Goal: Task Accomplishment & Management: Complete application form

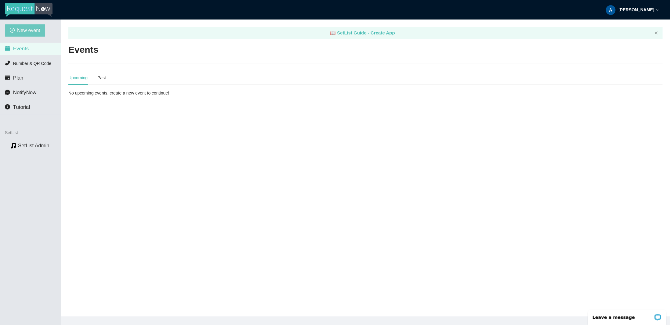
click at [36, 32] on span "New event" at bounding box center [28, 31] width 23 height 8
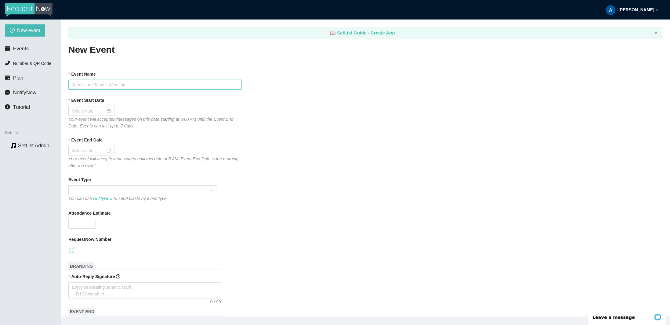
click at [98, 87] on input "Event Name" at bounding box center [154, 85] width 173 height 10
type input "[PERSON_NAME] at [PERSON_NAME][GEOGRAPHIC_DATA]!"
click at [107, 114] on div at bounding box center [91, 111] width 39 height 7
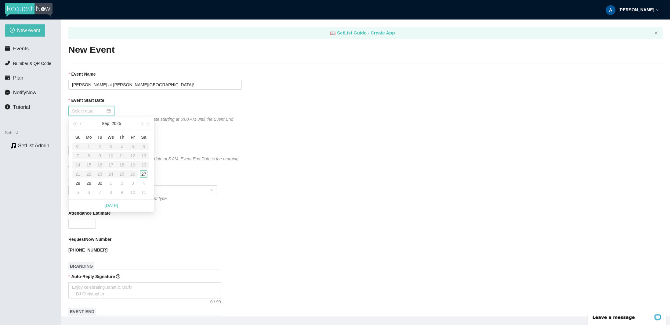
type input "[DATE]"
click at [142, 173] on div "27" at bounding box center [143, 174] width 7 height 7
type input "[DATE]"
click at [151, 142] on div "Event End Date" at bounding box center [365, 141] width 594 height 9
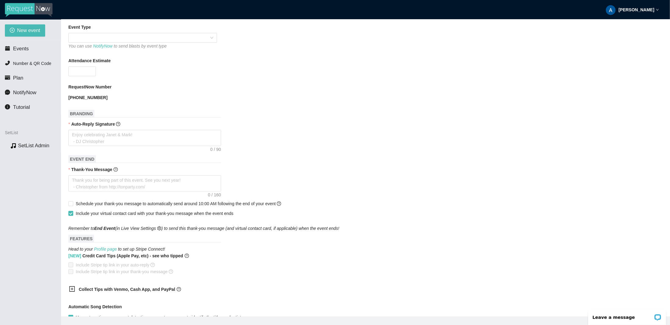
scroll to position [61, 0]
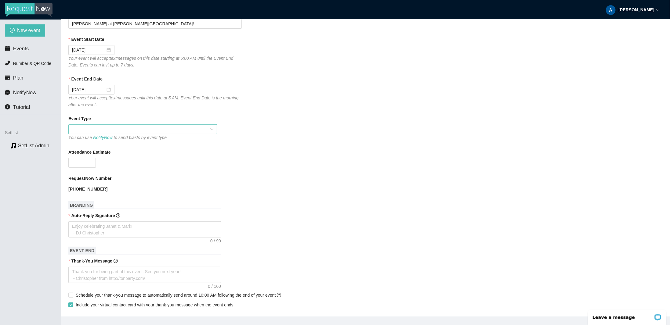
click at [173, 128] on span at bounding box center [142, 129] width 141 height 9
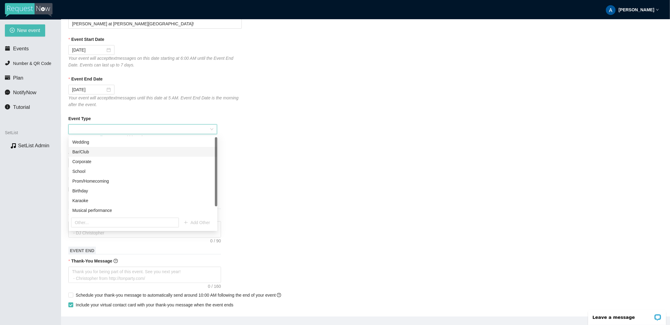
click at [150, 152] on div "Bar/Club" at bounding box center [142, 152] width 141 height 7
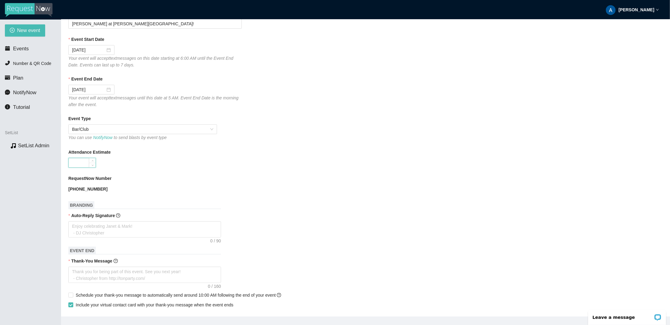
click at [76, 162] on input "Attendance Estimate" at bounding box center [82, 162] width 27 height 9
type input "50"
click at [274, 206] on form "Event Name [PERSON_NAME] at [PERSON_NAME][GEOGRAPHIC_DATA]! Event Start Date [D…" at bounding box center [365, 252] width 594 height 485
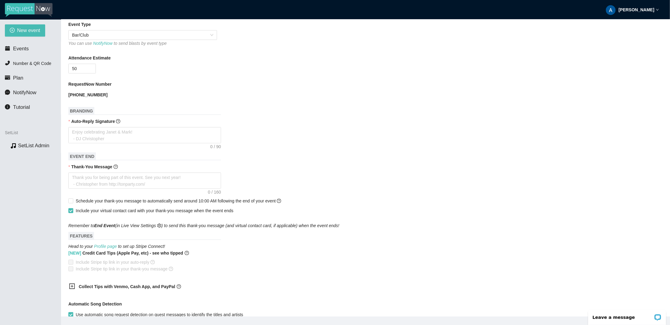
scroll to position [183, 0]
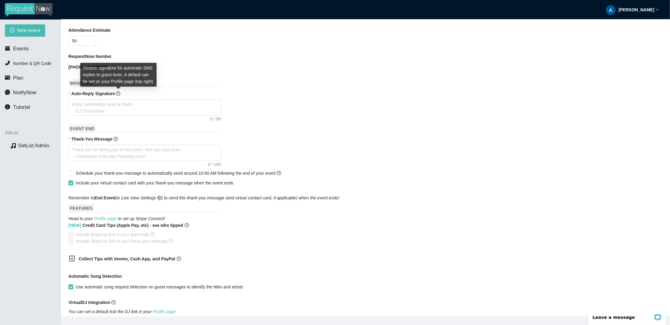
click at [117, 92] on icon "question-circle" at bounding box center [118, 94] width 4 height 4
click at [117, 99] on textarea "Auto-Reply Signature" at bounding box center [144, 107] width 153 height 16
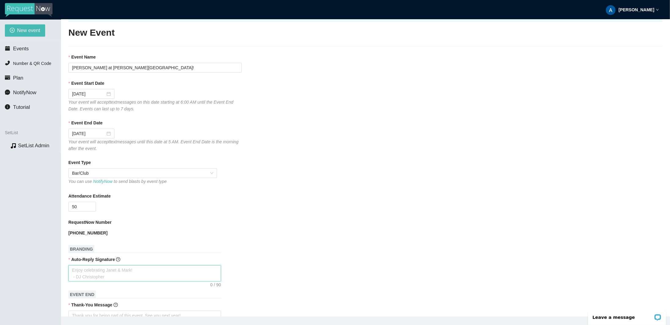
scroll to position [0, 0]
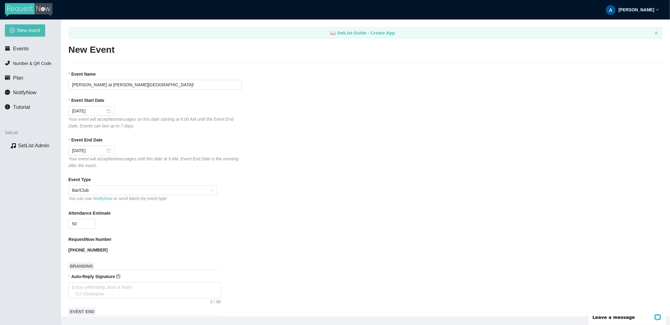
click at [642, 6] on div "[PERSON_NAME]" at bounding box center [632, 10] width 53 height 20
drag, startPoint x: 636, startPoint y: 26, endPoint x: 642, endPoint y: 27, distance: 6.5
click at [642, 27] on span "Profile" at bounding box center [635, 27] width 15 height 6
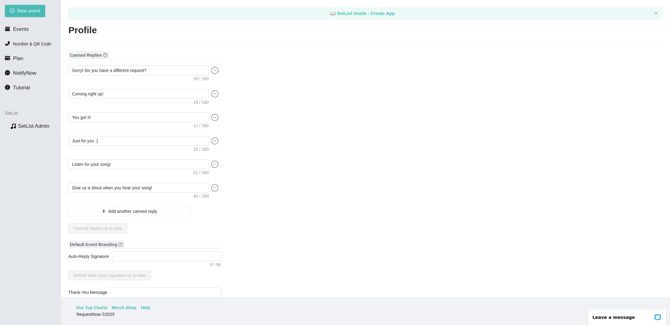
scroll to position [31, 0]
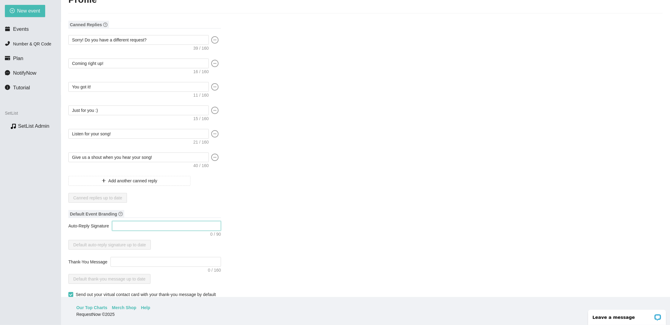
click at [177, 221] on textarea "Auto-Reply Signature" at bounding box center [166, 226] width 109 height 10
click at [170, 227] on textarea "Auto-Reply Signature" at bounding box center [166, 226] width 109 height 10
type textarea "T"
type textarea "Th"
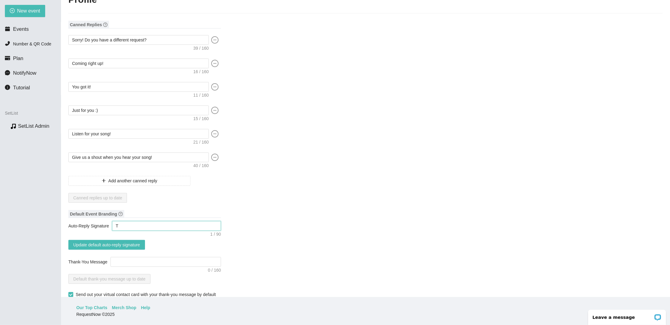
type textarea "Th"
type textarea "Tha"
type textarea "Than"
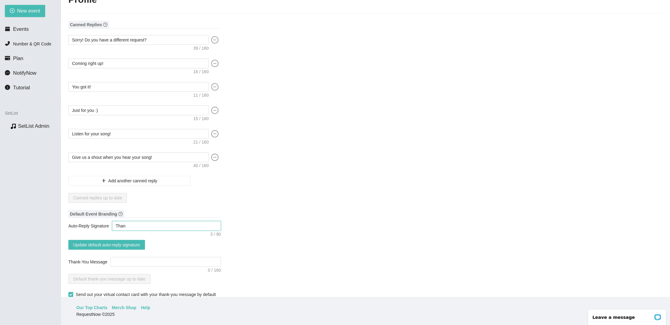
type textarea "Thank"
type textarea "Thanks"
type textarea "Thanks!"
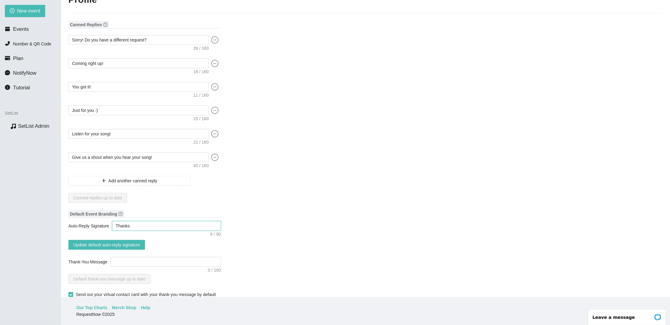
type textarea "Thanks!"
type textarea "Thanks! -"
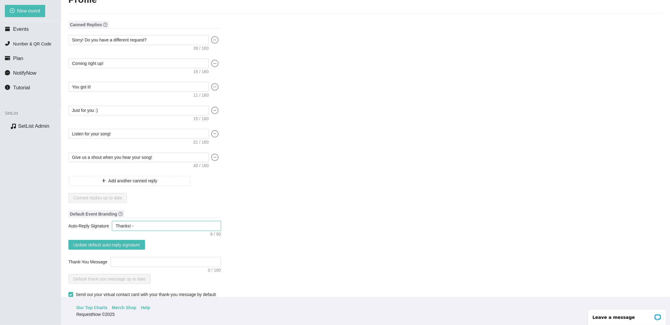
type textarea "Thanks! -"
type textarea "Thanks! - T"
type textarea "Thanks! - Th"
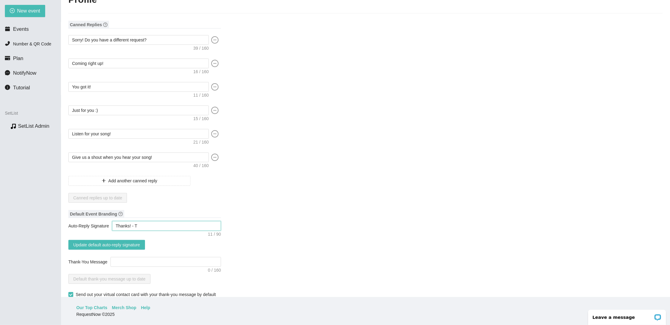
type textarea "Thanks! - Th"
type textarea "Thanks! - The"
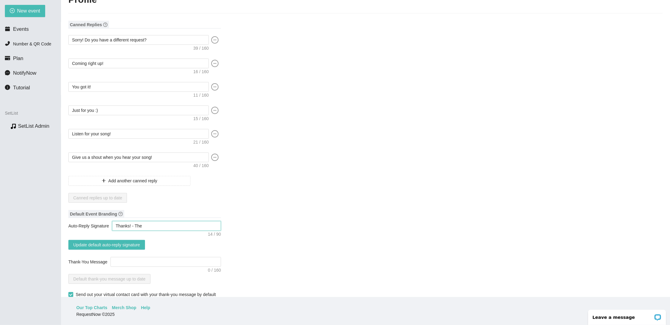
type textarea "Thanks! - The R"
type textarea "Thanks! - The Ro"
type textarea "Thanks! - The Roo"
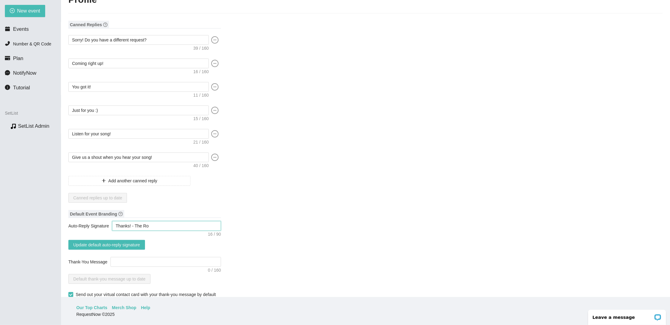
type textarea "Thanks! - The Roo"
type textarea "Thanks! - The Room"
type textarea "Thanks! - The Rooma"
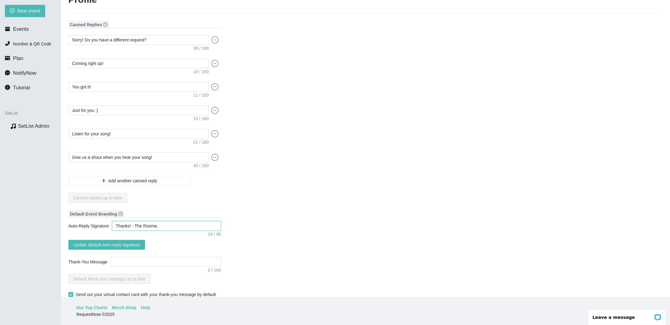
type textarea "Thanks! - The Roomat"
type textarea "Thanks! - The Roomate"
type textarea "Thanks! - [PERSON_NAME]"
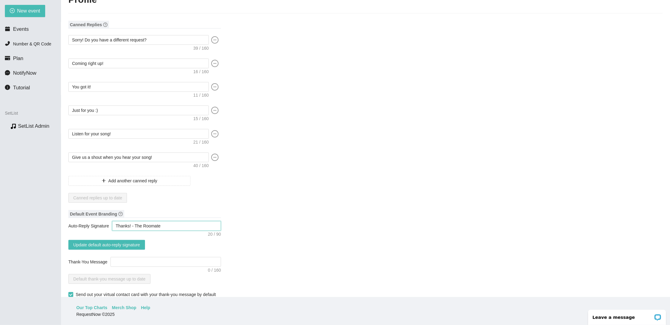
type textarea "Thanks! - [PERSON_NAME]"
type textarea "Thanks! -[PERSON_NAME]"
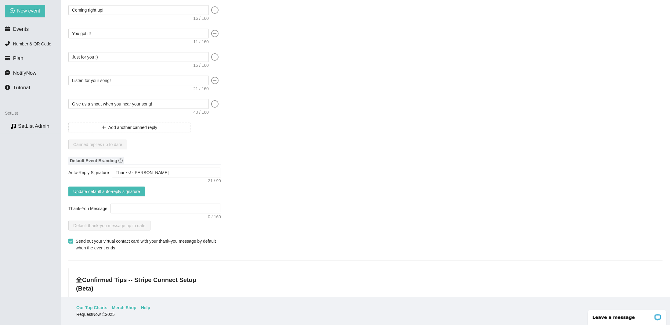
scroll to position [122, 0]
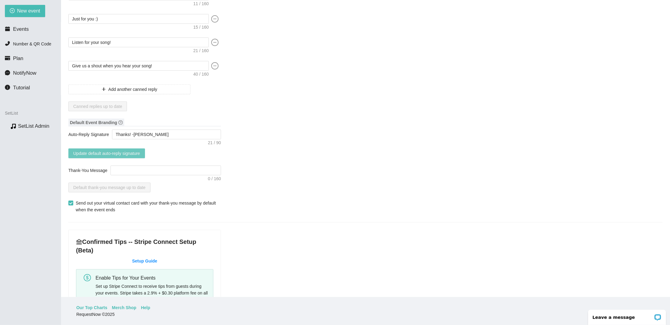
click at [127, 153] on span "Update default auto-reply signature" at bounding box center [106, 153] width 67 height 7
click at [135, 169] on textarea "Thank-You Message" at bounding box center [165, 171] width 110 height 10
type textarea "T"
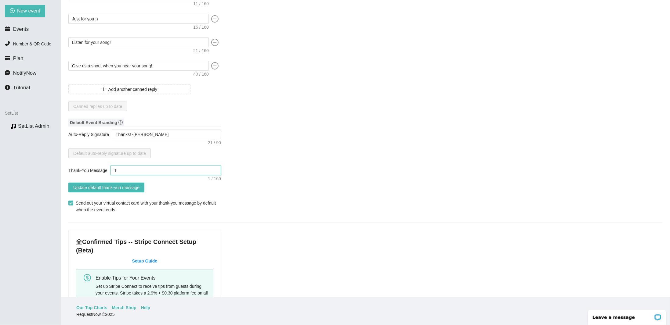
type textarea "Th"
type textarea "Tha"
type textarea "Than"
type textarea "Thank"
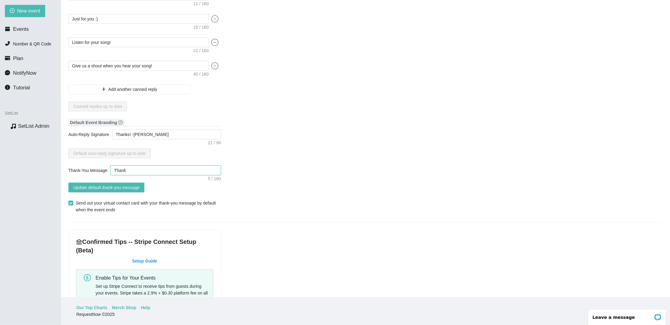
type textarea "Thanks"
type textarea "Thanks!"
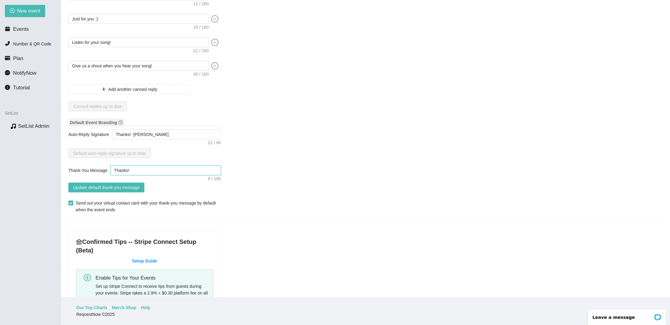
type textarea "Thanks! -"
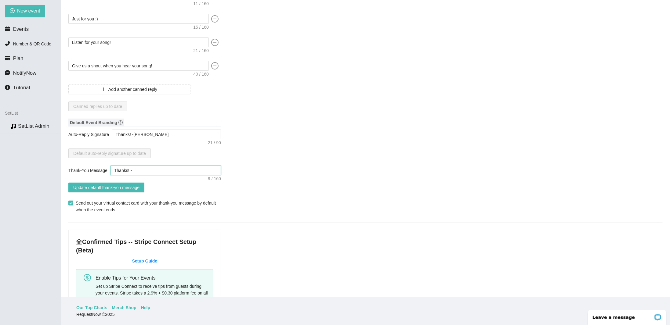
type textarea "Thanks! -T"
type textarea "Thanks! -Th"
type textarea "Thanks! -The"
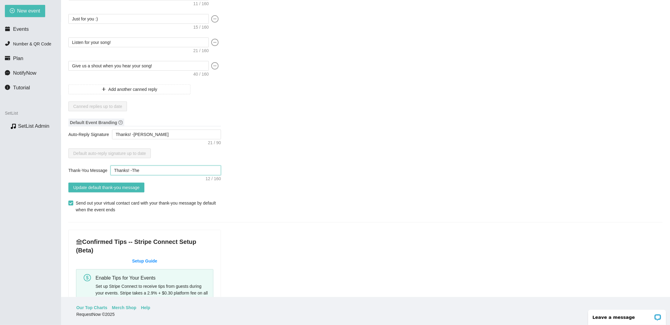
type textarea "Thanks! -The"
type textarea "Thanks! -The R"
type textarea "Thanks! -The Ro"
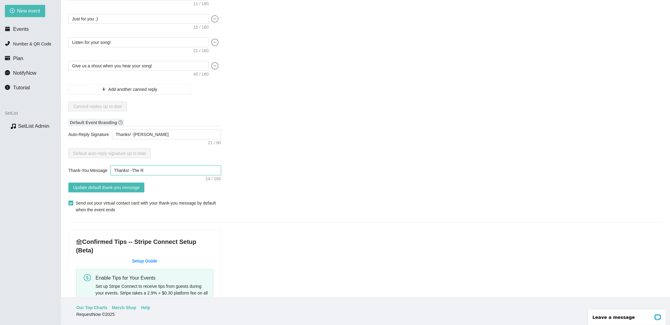
type textarea "Thanks! -The Ro"
type textarea "Thanks! -The Roo"
type textarea "Thanks! -The Room"
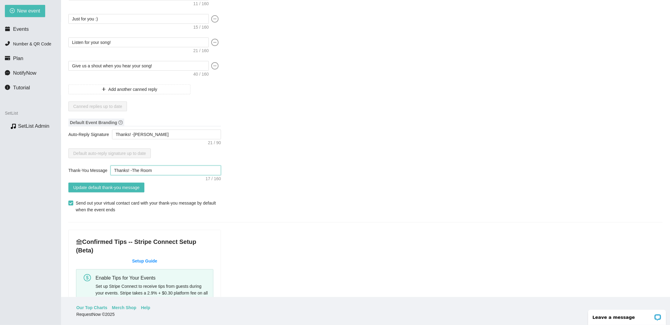
type textarea "Thanks! -The Rooma"
type textarea "Thanks! -The Roomat"
type textarea "Thanks! -The Roomate"
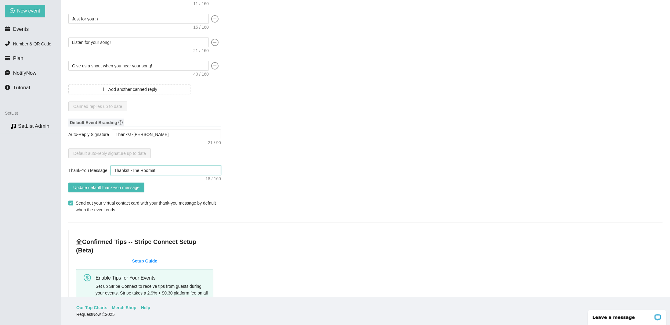
type textarea "Thanks! -The Roomate"
type textarea "Thanks! -[PERSON_NAME]"
click at [117, 133] on textarea "Thanks! -[PERSON_NAME]" at bounding box center [166, 135] width 109 height 10
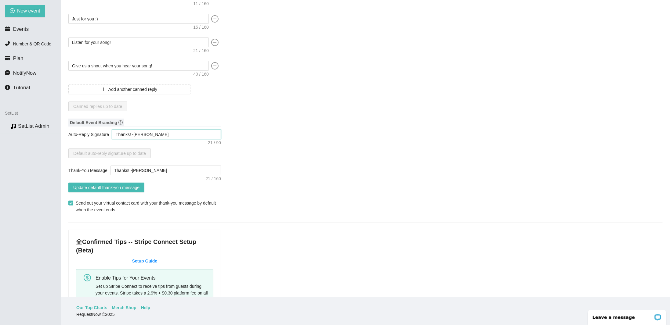
type textarea "GThanks! -[PERSON_NAME]"
type textarea "GoThanks! -[PERSON_NAME]"
type textarea "GotThanks! -[PERSON_NAME]"
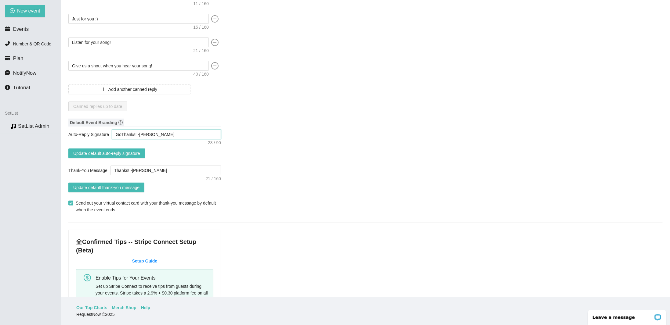
type textarea "GotThanks! -[PERSON_NAME]"
type textarea "Got Thanks! -[PERSON_NAME]"
type textarea "Got iThanks! -[PERSON_NAME]"
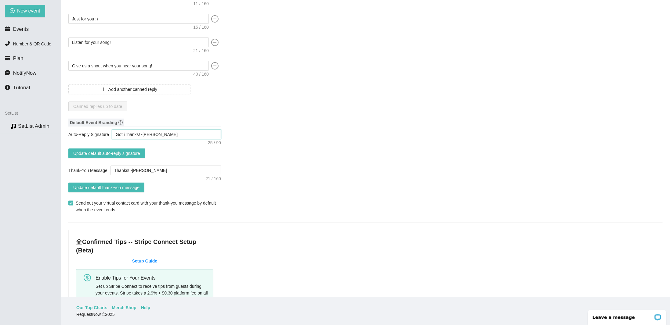
type textarea "Got itThanks! -[PERSON_NAME]"
type textarea "Got it Thanks! -[PERSON_NAME]"
type textarea "Got it -Thanks! -[PERSON_NAME]"
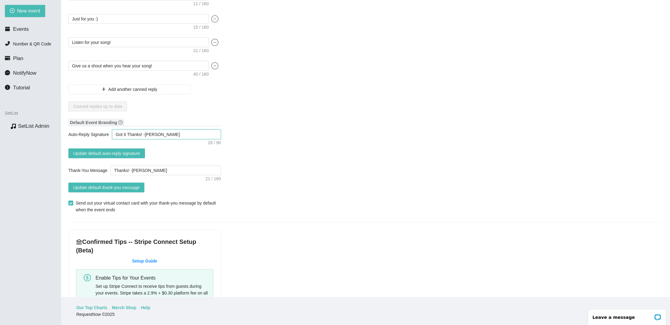
type textarea "Got it -Thanks! -[PERSON_NAME]"
type textarea "Got it - Thanks! -[PERSON_NAME]"
type textarea "Got it - [PERSON_NAME]! -[PERSON_NAME]"
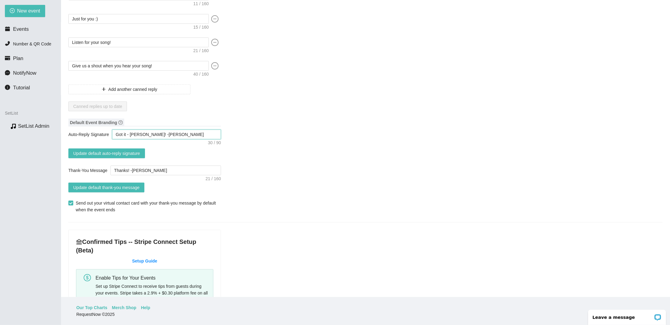
type textarea "Got it - thanks! -[PERSON_NAME]"
type textarea "Got it thanks! -[PERSON_NAME]"
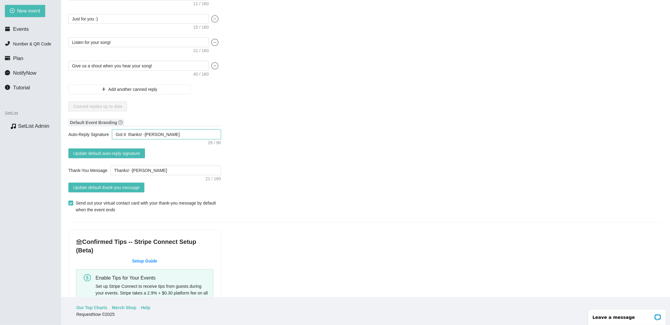
type textarea "Got it thanks! -[PERSON_NAME]"
type textarea "Got it, thanks! -[PERSON_NAME]"
click at [161, 172] on textarea "Thanks! -[PERSON_NAME]" at bounding box center [165, 171] width 110 height 10
click at [125, 170] on textarea "Thanks! -[PERSON_NAME]" at bounding box center [165, 171] width 110 height 10
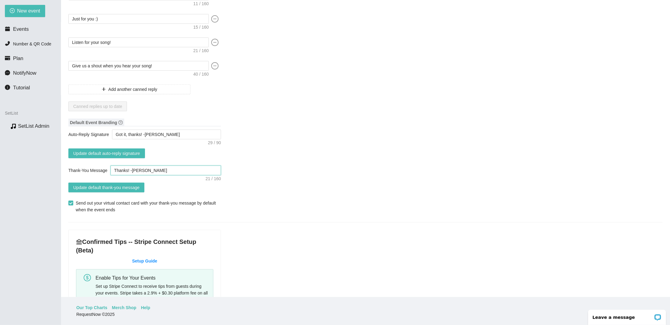
type textarea "Thanks ! -[PERSON_NAME]"
type textarea "Thanks y! -[PERSON_NAME]"
type textarea "Thanks yo! -[PERSON_NAME]"
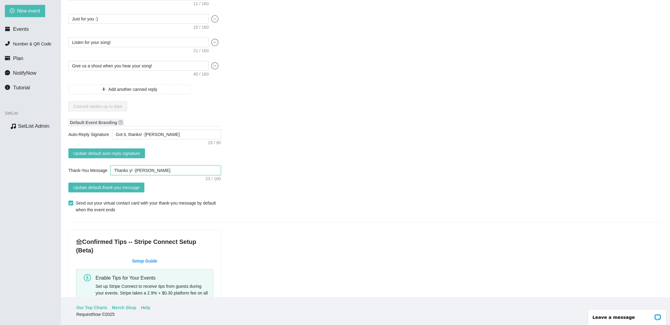
type textarea "Thanks yo! -[PERSON_NAME]"
type textarea "Thanks you! -[PERSON_NAME]"
type textarea "Thanks you ! -[PERSON_NAME]"
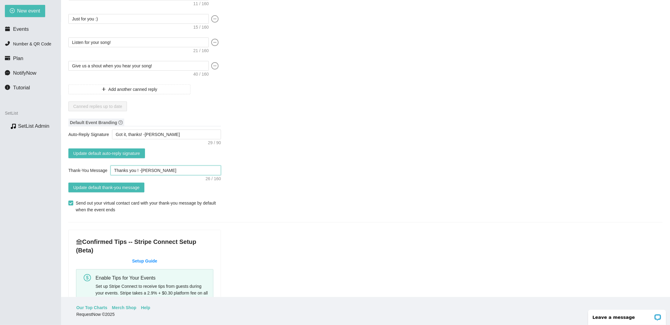
type textarea "Thanks you! -[PERSON_NAME]"
type textarea "Thanks yo! -[PERSON_NAME]"
type textarea "Thanks ! -[PERSON_NAME]"
type textarea "Thanks! -[PERSON_NAME]"
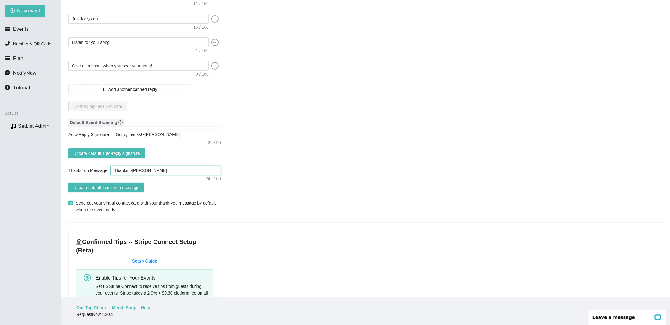
type textarea "Thank! -[PERSON_NAME]"
type textarea "Thanks! -[PERSON_NAME]"
type textarea "Thanks ! -[PERSON_NAME]"
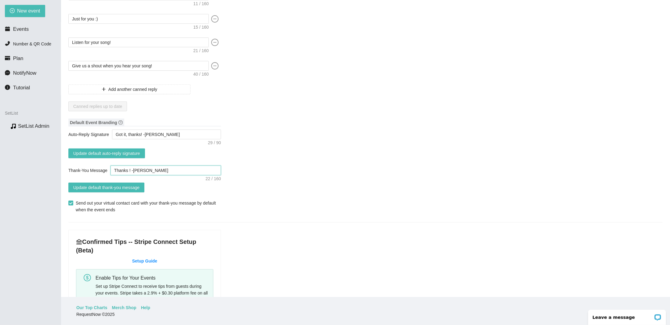
type textarea "Thanks f! -[PERSON_NAME]"
type textarea "Thanks fo! -[PERSON_NAME]"
type textarea "Thanks for! -[PERSON_NAME]"
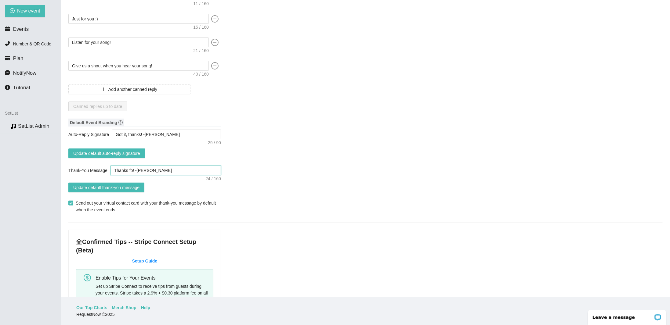
type textarea "Thanks for! -[PERSON_NAME]"
type textarea "Thanks for ! -[PERSON_NAME]"
type textarea "Thanks for h! -[PERSON_NAME]"
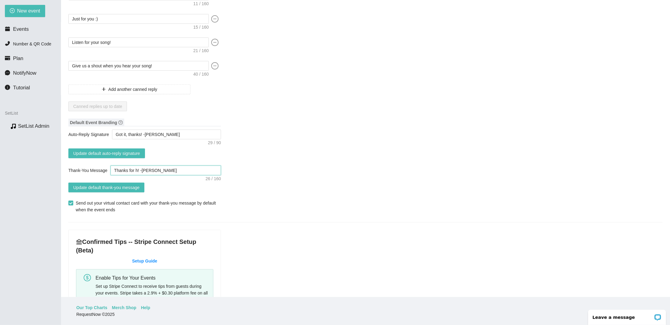
type textarea "Thanks for ha! -[PERSON_NAME]"
type textarea "Thanks for han! -[PERSON_NAME]"
type textarea "Thanks for hang! -[PERSON_NAME]"
type textarea "Thanks for hangi! -[PERSON_NAME]"
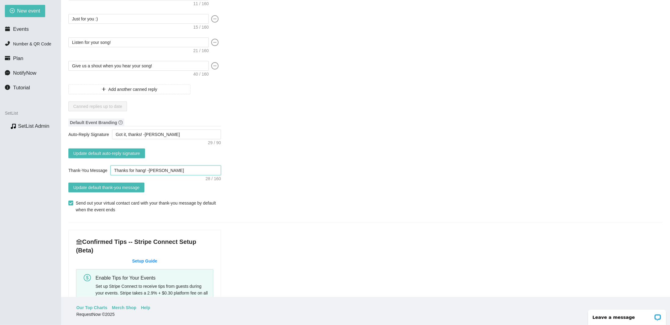
type textarea "Thanks for hangi! -[PERSON_NAME]"
type textarea "Thanks for hangin! -[PERSON_NAME]"
type textarea "Thanks for hanging! -[PERSON_NAME]"
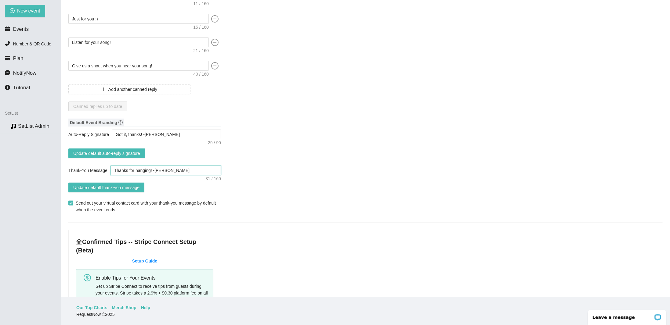
type textarea "Thanks for hanging ! -[PERSON_NAME]"
type textarea "Thanks for hanging o! -[PERSON_NAME]"
type textarea "Thanks for hanging ou! -[PERSON_NAME]"
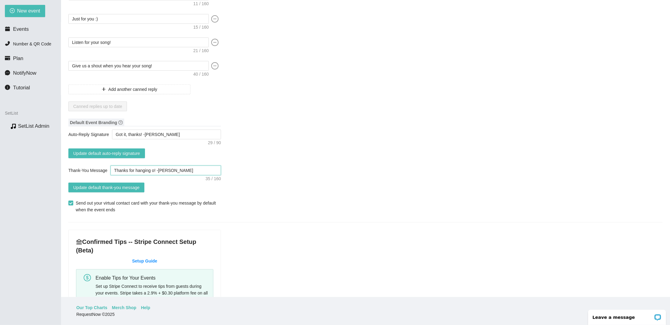
type textarea "Thanks for hanging ou! -[PERSON_NAME]"
type textarea "Thanks for hanging out! -[PERSON_NAME]"
type textarea "Thanks for hanging out ! -[PERSON_NAME]"
type textarea "Thanks for hanging out w! -[PERSON_NAME]"
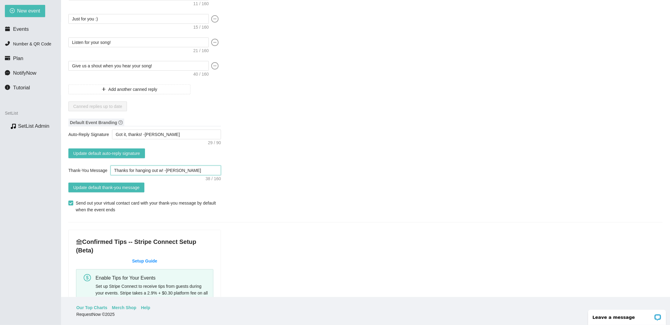
type textarea "Thanks for hanging out wi! -[PERSON_NAME]"
type textarea "Thanks for hanging out wit! -[PERSON_NAME]"
type textarea "Thanks for hanging out with! -[PERSON_NAME]"
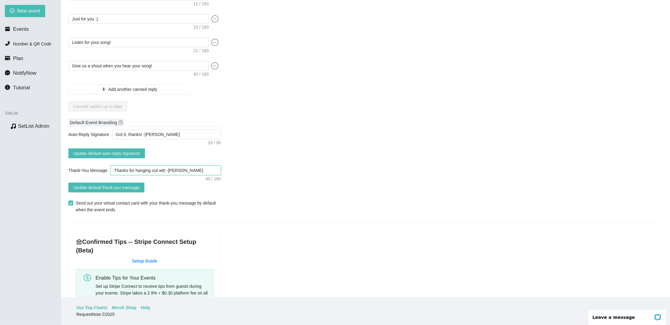
type textarea "Thanks for hanging out with! -[PERSON_NAME]"
type textarea "Thanks for hanging out with ! -[PERSON_NAME]"
type textarea "Thanks for hanging out with u! -[PERSON_NAME]"
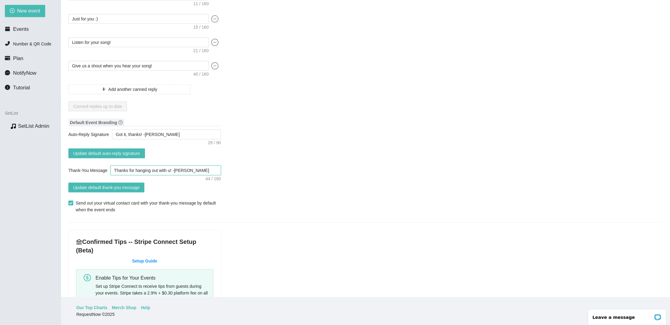
type textarea "Thanks for hanging out with us! -[PERSON_NAME]"
type textarea "Thanks for hanging out with us.! -[PERSON_NAME]"
type textarea "Thanks for hanging out with us. ! -[PERSON_NAME]"
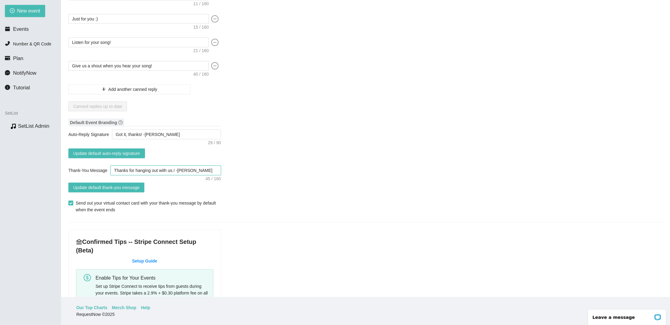
type textarea "Thanks for hanging out with us. ! -[PERSON_NAME]"
type textarea "Thanks for hanging out with us. C! -[PERSON_NAME]"
type textarea "Thanks for hanging out with us. Ca! -[PERSON_NAME]"
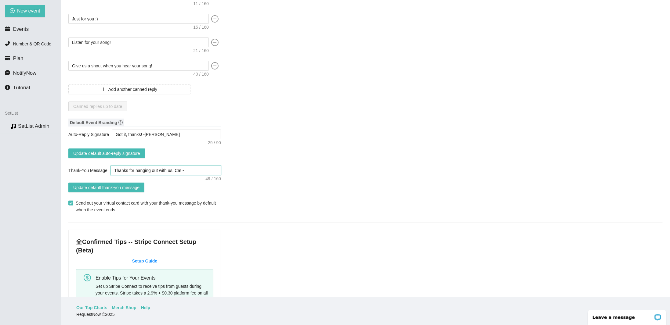
type textarea "Thanks for hanging out with us. Cat! -[PERSON_NAME]"
type textarea "Thanks for hanging out with us. Catc! -[PERSON_NAME]"
type textarea "Thanks for hanging out with us. Catch! -[PERSON_NAME]"
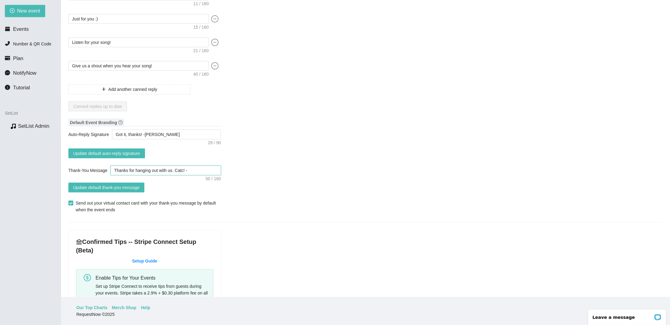
type textarea "Thanks for hanging out with us. Catch! -[PERSON_NAME]"
type textarea "Thanks for hanging out with us. Catch ! -[PERSON_NAME]"
type textarea "Thanks for hanging out with us. Catch u! -[PERSON_NAME]"
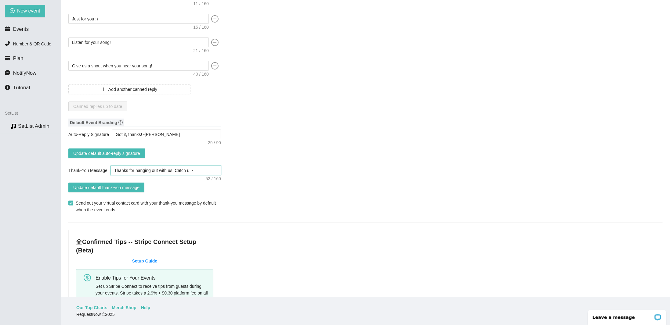
type textarea "Thanks for hanging out with us. Catch us! -[PERSON_NAME]"
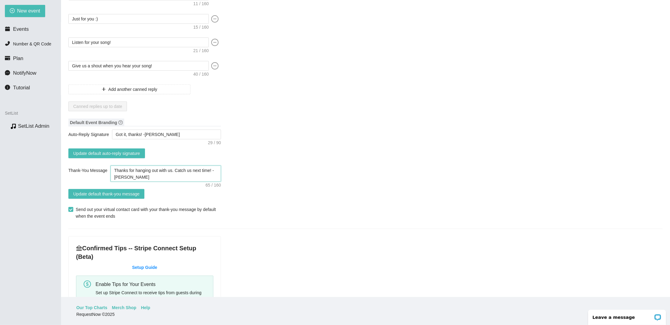
click at [172, 169] on textarea "Thanks for hanging out with us. Catch us next time! -[PERSON_NAME]" at bounding box center [165, 174] width 110 height 16
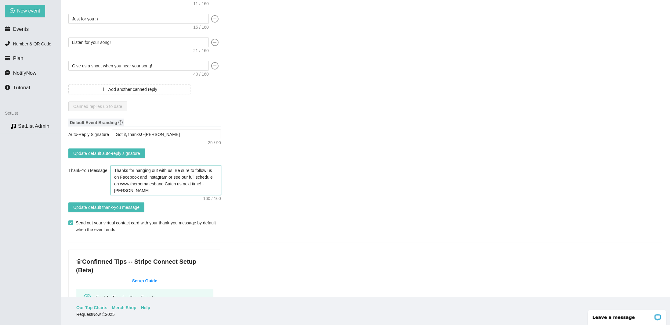
drag, startPoint x: 171, startPoint y: 169, endPoint x: 199, endPoint y: 157, distance: 31.1
click at [171, 169] on textarea "Thanks for hanging out with us. Be sure to follow us on Facebook and Instagram …" at bounding box center [165, 181] width 110 height 30
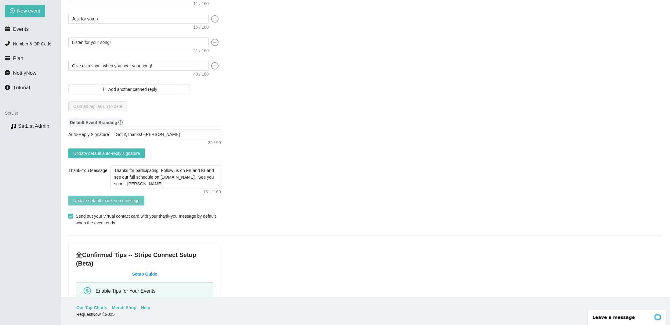
click at [118, 199] on span "Update default thank-you message" at bounding box center [106, 200] width 66 height 7
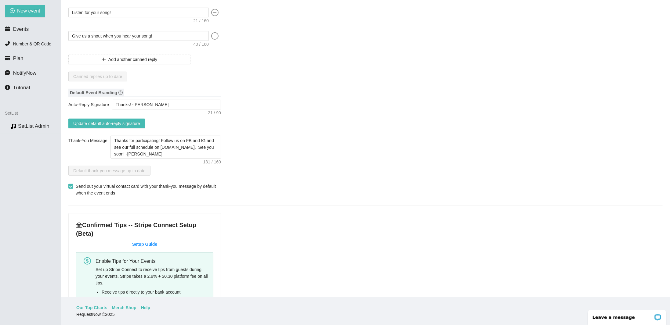
scroll to position [153, 0]
click at [132, 123] on span "Update default auto-reply signature" at bounding box center [106, 123] width 67 height 7
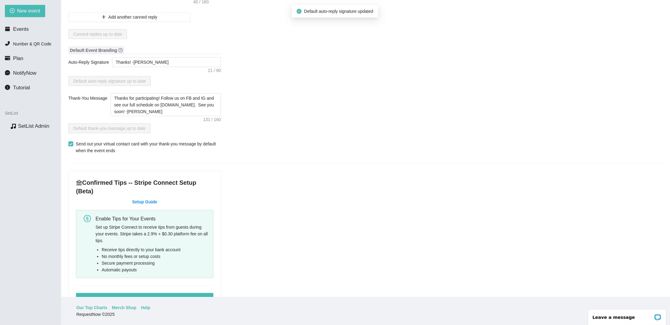
scroll to position [244, 0]
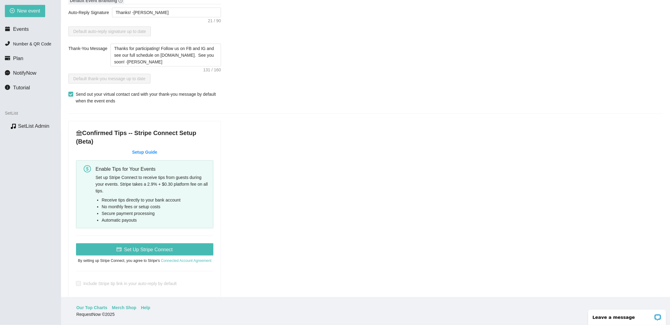
click at [288, 210] on div "Canned Replies Sorry! Do you have a different request? Coming right up! You got…" at bounding box center [365, 276] width 594 height 938
click at [193, 243] on button "Set Up Stripe Connect" at bounding box center [144, 249] width 137 height 12
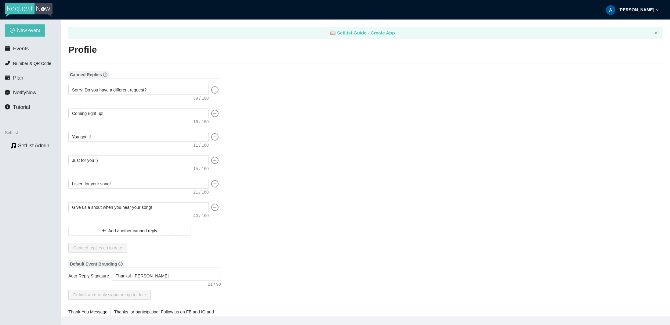
type input "Aly"
type input "Reason"
type input "[PERSON_NAME]"
type input "[PHONE_NUMBER]"
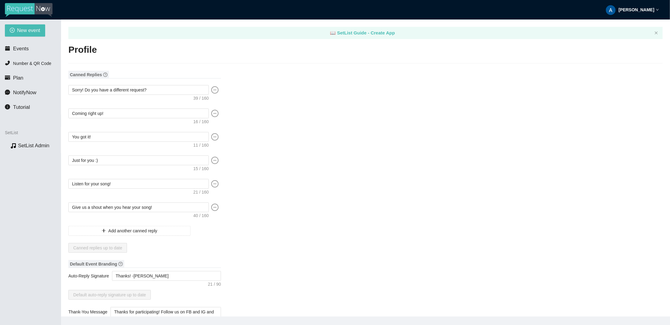
type input "[EMAIL_ADDRESS][DOMAIN_NAME]"
type input "[URL][DOMAIN_NAME]"
click at [39, 31] on span "New event" at bounding box center [28, 31] width 23 height 8
type textarea "https://virtualdj.com/ask/DJ_Spinz"
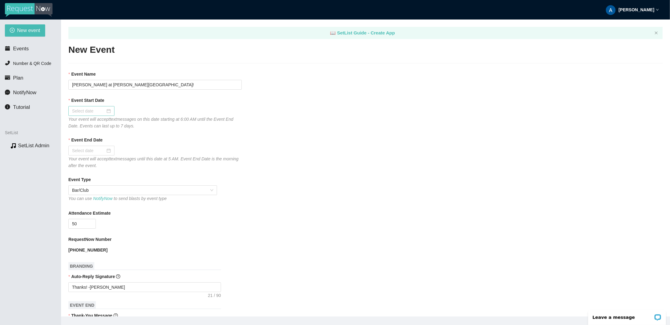
click at [107, 110] on div at bounding box center [91, 111] width 39 height 7
type input "09/27/2025"
click at [142, 175] on div "27" at bounding box center [143, 174] width 7 height 7
type input "[DATE]"
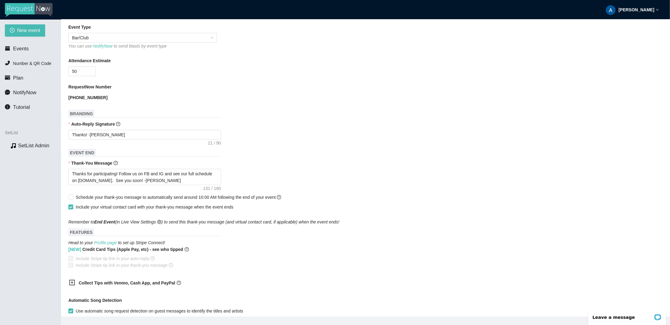
scroll to position [183, 0]
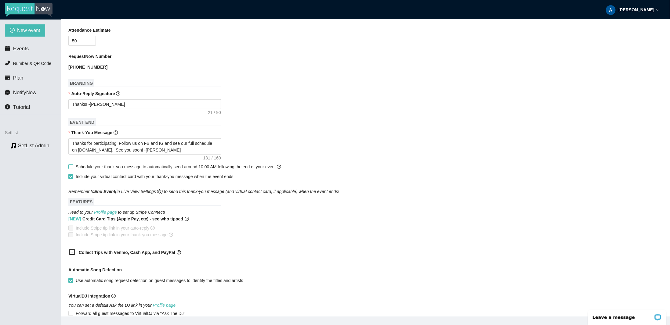
click at [149, 168] on span "Schedule your thank-you message to automatically send around 10:00 AM following…" at bounding box center [178, 166] width 205 height 5
click at [73, 168] on input "Schedule your thank-you message to automatically send around 10:00 AM following…" at bounding box center [70, 166] width 4 height 4
checkbox input "true"
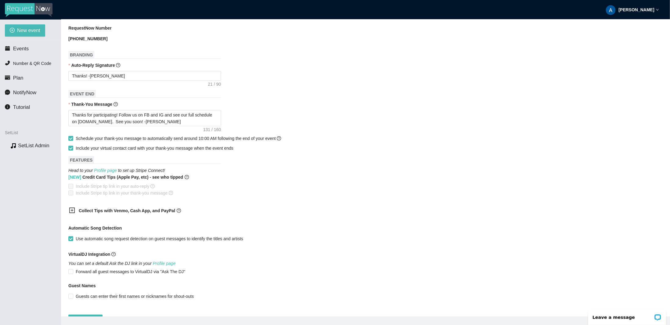
scroll to position [214, 0]
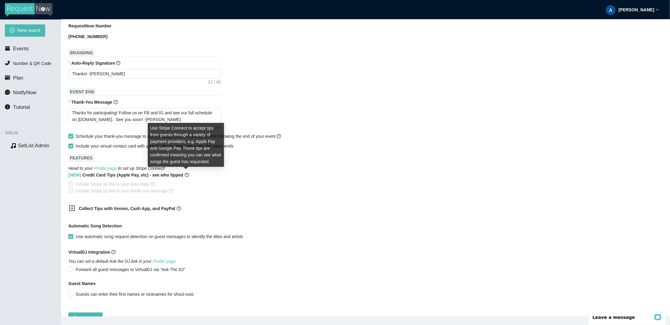
click at [187, 175] on icon "question-circle" at bounding box center [187, 175] width 4 height 4
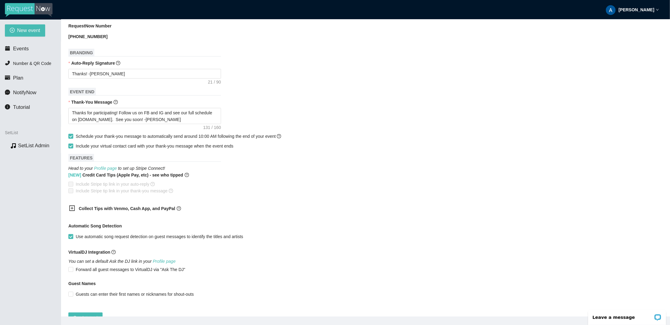
click at [71, 208] on icon "plus-square" at bounding box center [72, 208] width 6 height 6
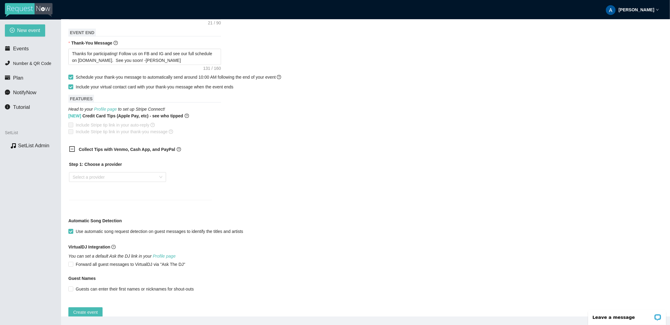
scroll to position [275, 0]
click at [150, 170] on div "Step 1: Choose a provider Select a provider" at bounding box center [140, 175] width 143 height 32
click at [148, 174] on input "search" at bounding box center [115, 175] width 85 height 9
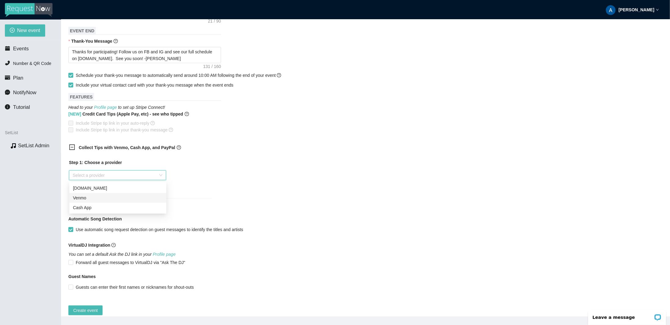
click at [119, 198] on div "Venmo" at bounding box center [118, 198] width 90 height 7
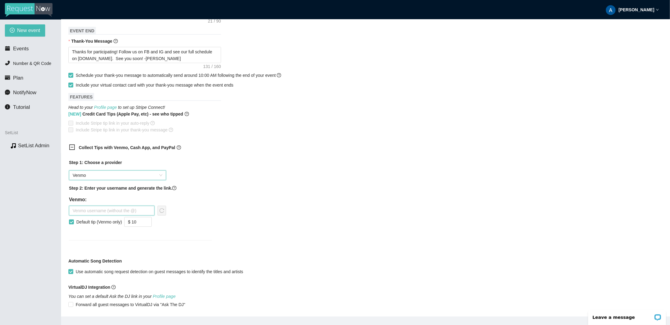
click at [115, 212] on input "text" at bounding box center [111, 211] width 85 height 10
type input "TheRoomates"
click at [162, 211] on icon "reload" at bounding box center [161, 210] width 5 height 5
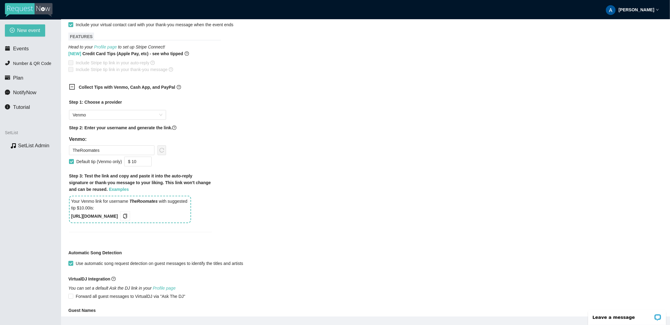
scroll to position [336, 0]
click at [128, 215] on icon "copy" at bounding box center [125, 215] width 5 height 5
click at [315, 176] on div "Collect Tips with Venmo, Cash App, and PayPal Step 1: Choose a provider Venmo S…" at bounding box center [365, 161] width 594 height 163
click at [294, 194] on div "Collect Tips with Venmo, Cash App, and PayPal Step 1: Choose a provider Venmo S…" at bounding box center [365, 161] width 594 height 163
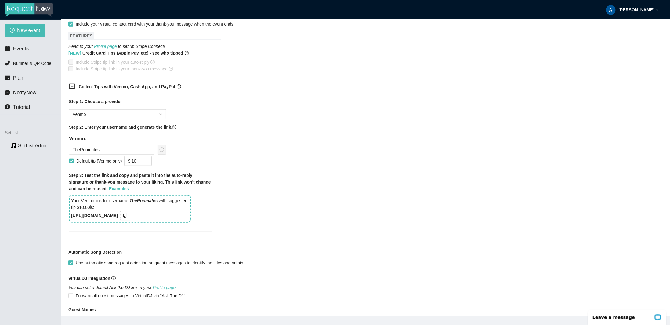
click at [294, 194] on div "Collect Tips with Venmo, Cash App, and PayPal Step 1: Choose a provider Venmo S…" at bounding box center [365, 161] width 594 height 163
click at [145, 114] on span "Venmo" at bounding box center [118, 114] width 90 height 9
click at [90, 146] on div "Cash App" at bounding box center [118, 146] width 90 height 7
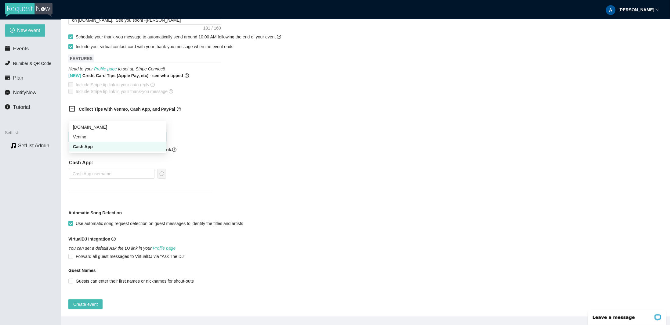
scroll to position [318, 0]
click at [99, 169] on input "text" at bounding box center [111, 174] width 85 height 10
click at [164, 172] on icon "reload" at bounding box center [161, 173] width 5 height 5
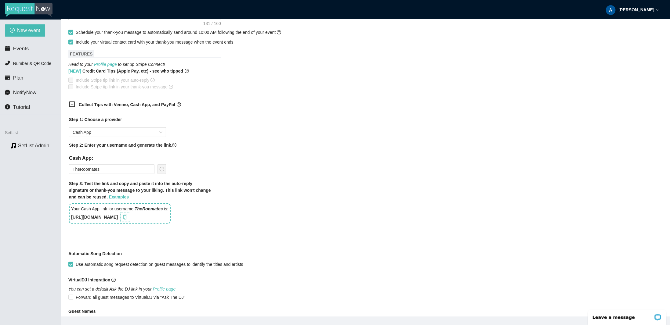
click at [130, 220] on button "button" at bounding box center [125, 217] width 10 height 10
click at [79, 171] on input "TheRoomates" at bounding box center [111, 169] width 85 height 10
click at [79, 169] on input "TheRoomates" at bounding box center [111, 169] width 85 height 10
type input "TheRoomates"
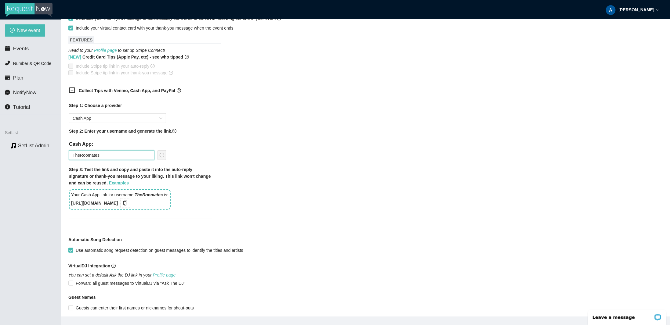
scroll to position [363, 0]
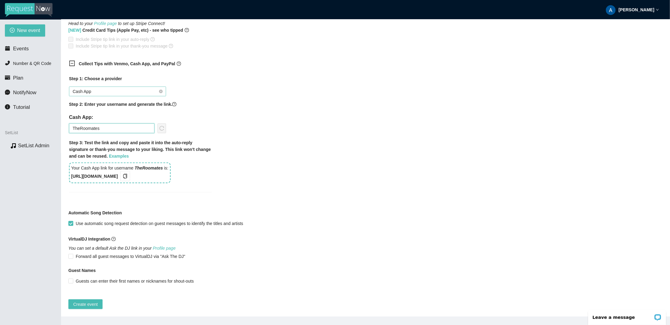
click at [159, 87] on span "Cash App" at bounding box center [118, 91] width 90 height 9
click at [120, 109] on div "Venmo" at bounding box center [118, 109] width 90 height 7
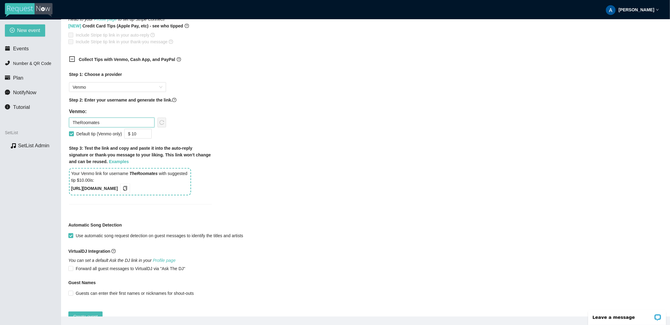
click at [123, 121] on input "TheRoomates" at bounding box center [111, 123] width 85 height 10
click at [130, 191] on button "button" at bounding box center [125, 189] width 10 height 10
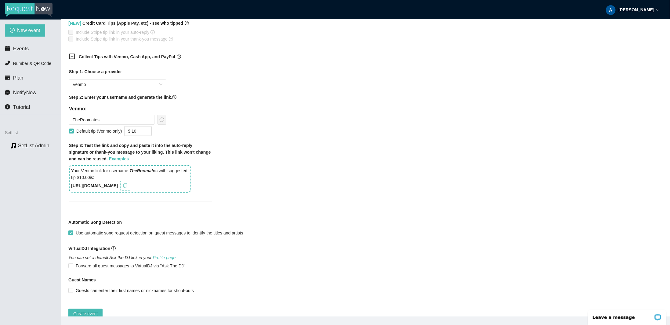
scroll to position [318, 0]
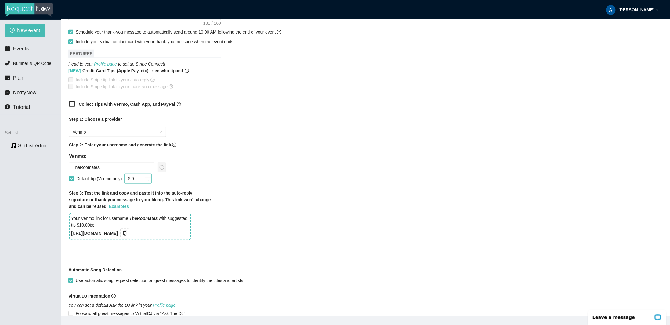
click at [147, 181] on span "Decrease Value" at bounding box center [148, 180] width 7 height 5
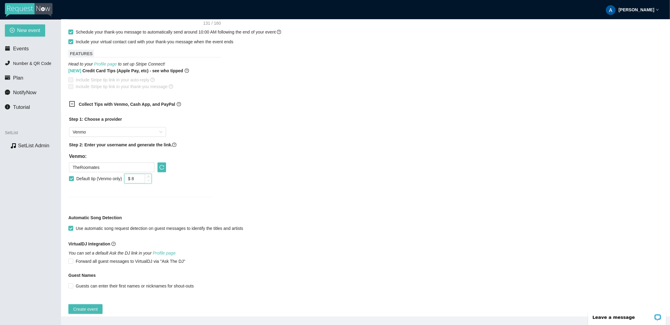
click at [147, 181] on span "Decrease Value" at bounding box center [148, 180] width 7 height 5
type input "$ 5"
click at [147, 181] on span "Decrease Value" at bounding box center [148, 180] width 7 height 5
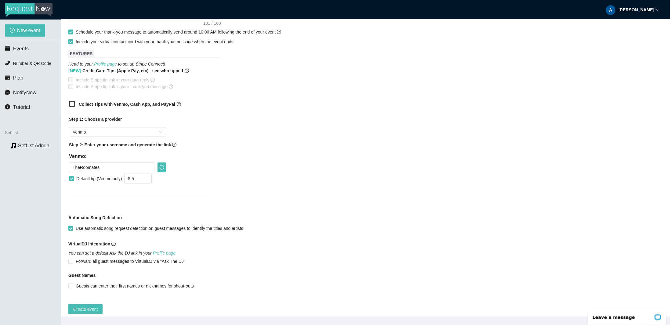
click at [320, 194] on div "Collect Tips with Venmo, Cash App, and PayPal Step 1: Choose a provider Venmo S…" at bounding box center [365, 152] width 594 height 111
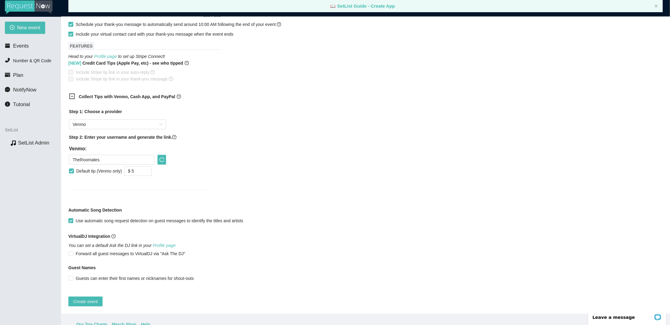
scroll to position [0, 0]
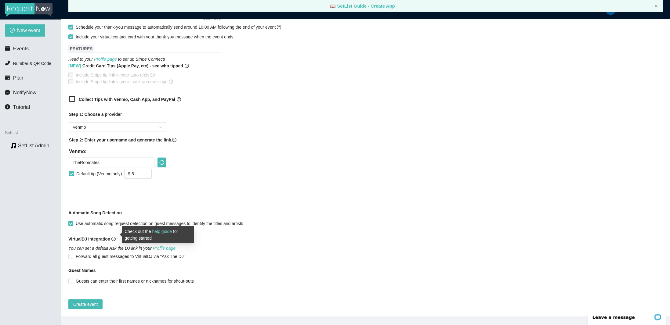
click at [168, 232] on link "help guide" at bounding box center [162, 231] width 20 height 5
click at [173, 278] on span "Guests can enter their first names or nicknames for shout-outs" at bounding box center [134, 281] width 123 height 7
click at [73, 279] on input "Guests can enter their first names or nicknames for shout-outs" at bounding box center [70, 281] width 4 height 4
checkbox input "true"
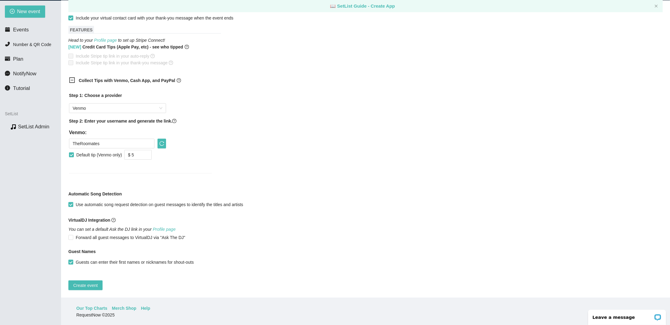
scroll to position [20, 0]
click at [89, 283] on span "Create event" at bounding box center [85, 285] width 24 height 7
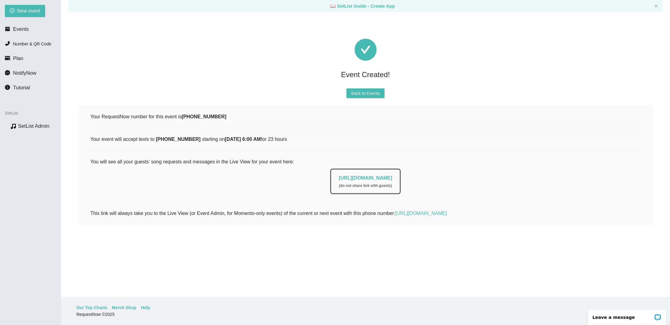
scroll to position [0, 0]
click at [362, 96] on span "Back to Events" at bounding box center [365, 93] width 28 height 7
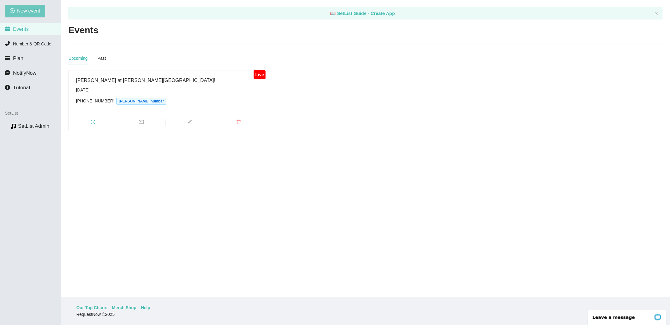
click at [34, 10] on span "New event" at bounding box center [28, 11] width 23 height 8
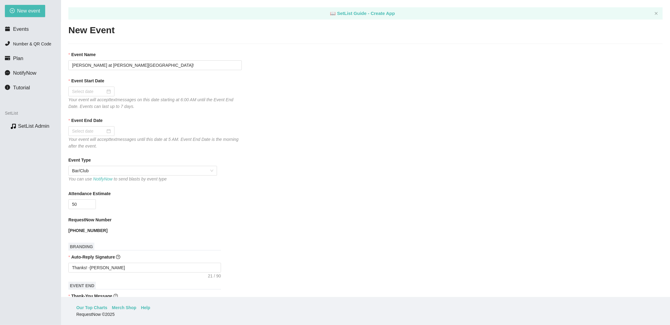
type textarea "[URL][DOMAIN_NAME]"
drag, startPoint x: 128, startPoint y: 64, endPoint x: 105, endPoint y: 66, distance: 23.3
click at [105, 66] on input "[PERSON_NAME] at [PERSON_NAME][GEOGRAPHIC_DATA]!" at bounding box center [154, 65] width 173 height 10
type input "The Roomates at Square Mile!"
click at [106, 90] on div at bounding box center [91, 91] width 39 height 7
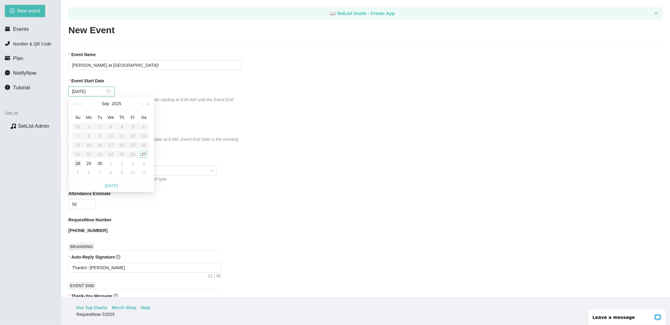
type input "[DATE]"
click at [76, 165] on div "28" at bounding box center [77, 163] width 7 height 7
type input "09/29/2025"
click at [209, 174] on span "Bar/Club" at bounding box center [142, 170] width 141 height 9
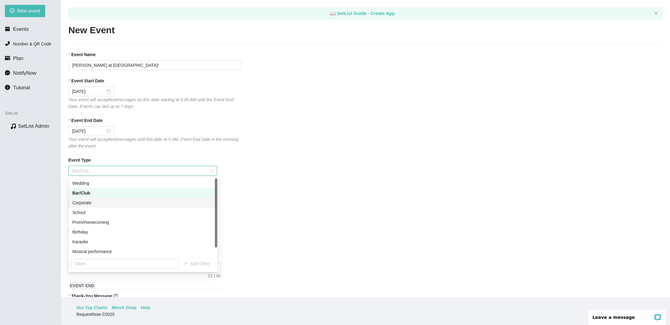
drag, startPoint x: 217, startPoint y: 203, endPoint x: 221, endPoint y: 179, distance: 23.8
click at [221, 179] on body "Andrew Fritz New event Events Number & QR Code Plan NotifyNow Tutorial SetList …" at bounding box center [335, 142] width 670 height 325
click at [265, 176] on div "Event Type Bar/Club You can use NotifyNow to send blasts by event type" at bounding box center [365, 170] width 594 height 26
click at [213, 172] on div "Bar/Club" at bounding box center [142, 171] width 149 height 10
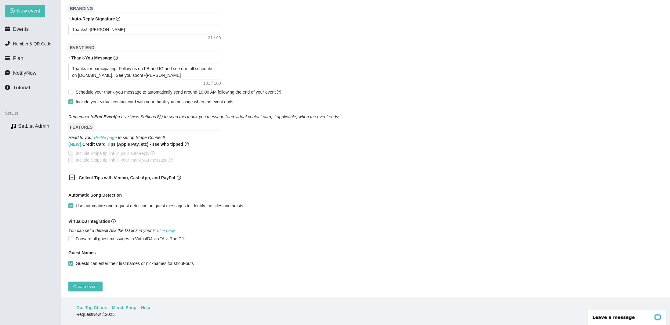
scroll to position [245, 0]
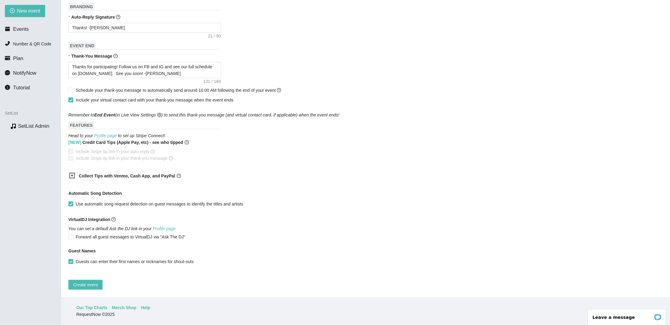
click at [97, 174] on b "Collect Tips with Venmo, Cash App, and PayPal" at bounding box center [127, 176] width 96 height 5
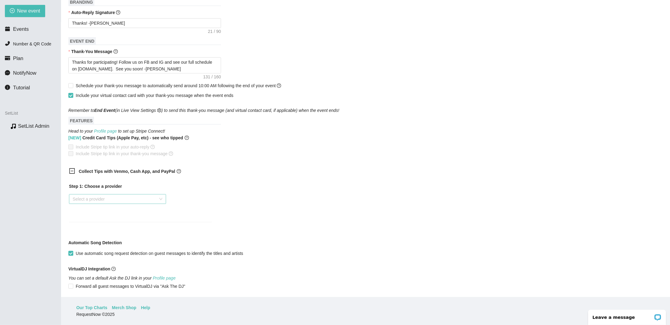
click at [106, 202] on input "search" at bounding box center [115, 199] width 85 height 9
click at [97, 225] on div "Venmo" at bounding box center [117, 221] width 97 height 10
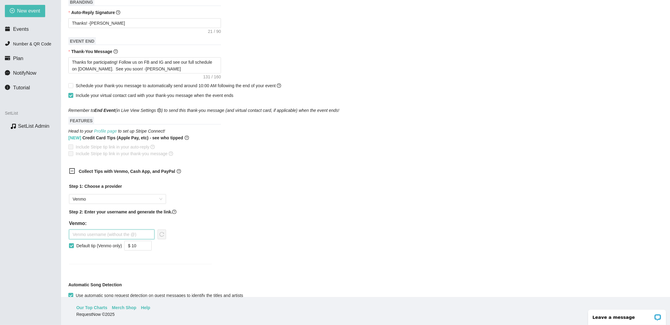
click at [104, 233] on input "text" at bounding box center [111, 235] width 85 height 10
type input "TheRoomates"
click at [166, 232] on div "Step 1: Choose a provider Venmo Step 2: Enter your username and generate the li…" at bounding box center [140, 220] width 143 height 74
click at [161, 234] on icon "reload" at bounding box center [161, 234] width 5 height 5
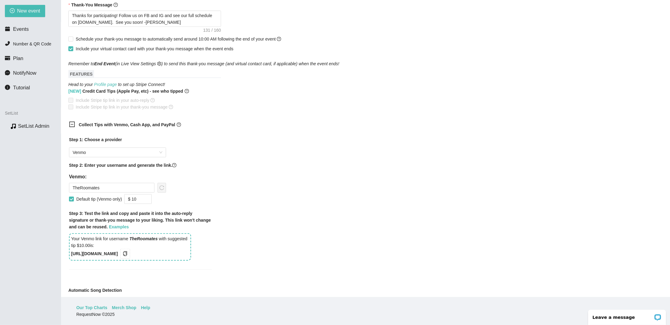
scroll to position [306, 0]
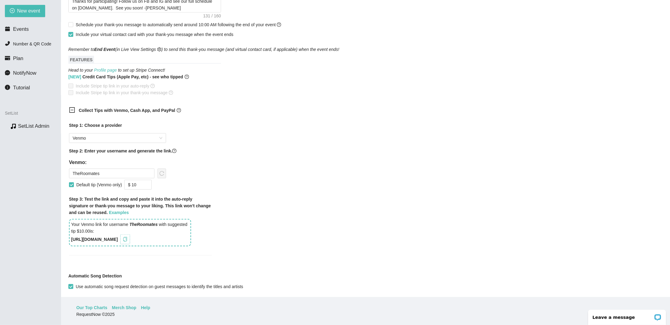
click at [130, 242] on button "button" at bounding box center [125, 240] width 10 height 10
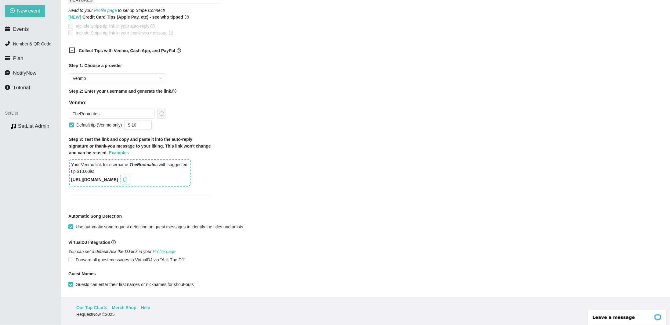
scroll to position [392, 0]
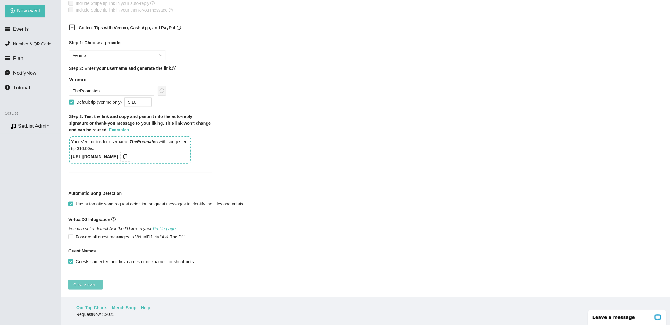
click at [96, 282] on span "Create event" at bounding box center [85, 285] width 24 height 7
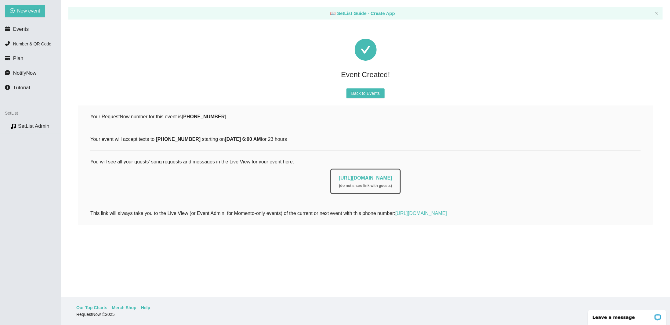
scroll to position [0, 0]
click at [45, 30] on li "Events" at bounding box center [30, 29] width 61 height 12
